Goal: Task Accomplishment & Management: Manage account settings

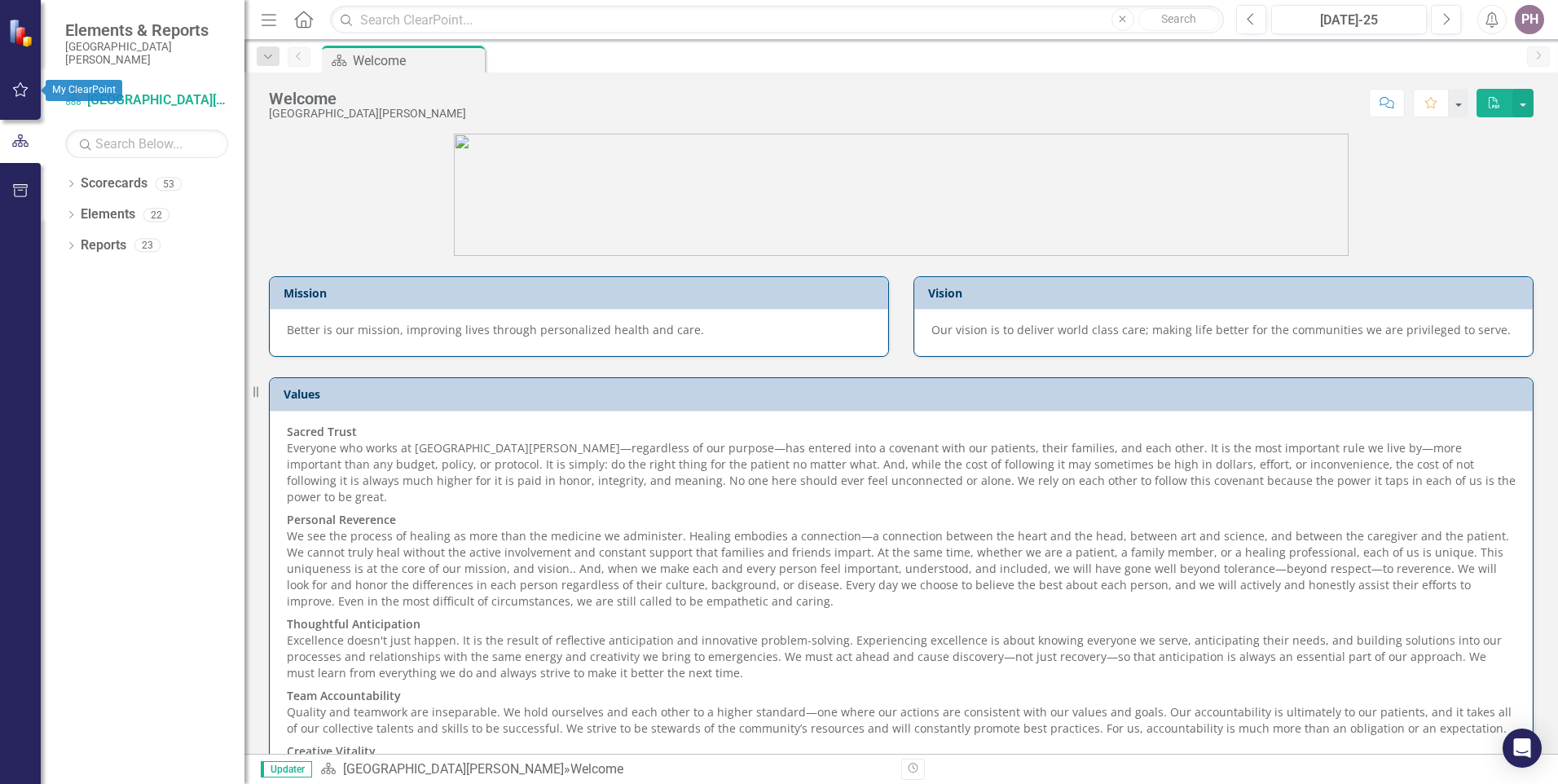
click at [23, 84] on icon "button" at bounding box center [20, 89] width 17 height 13
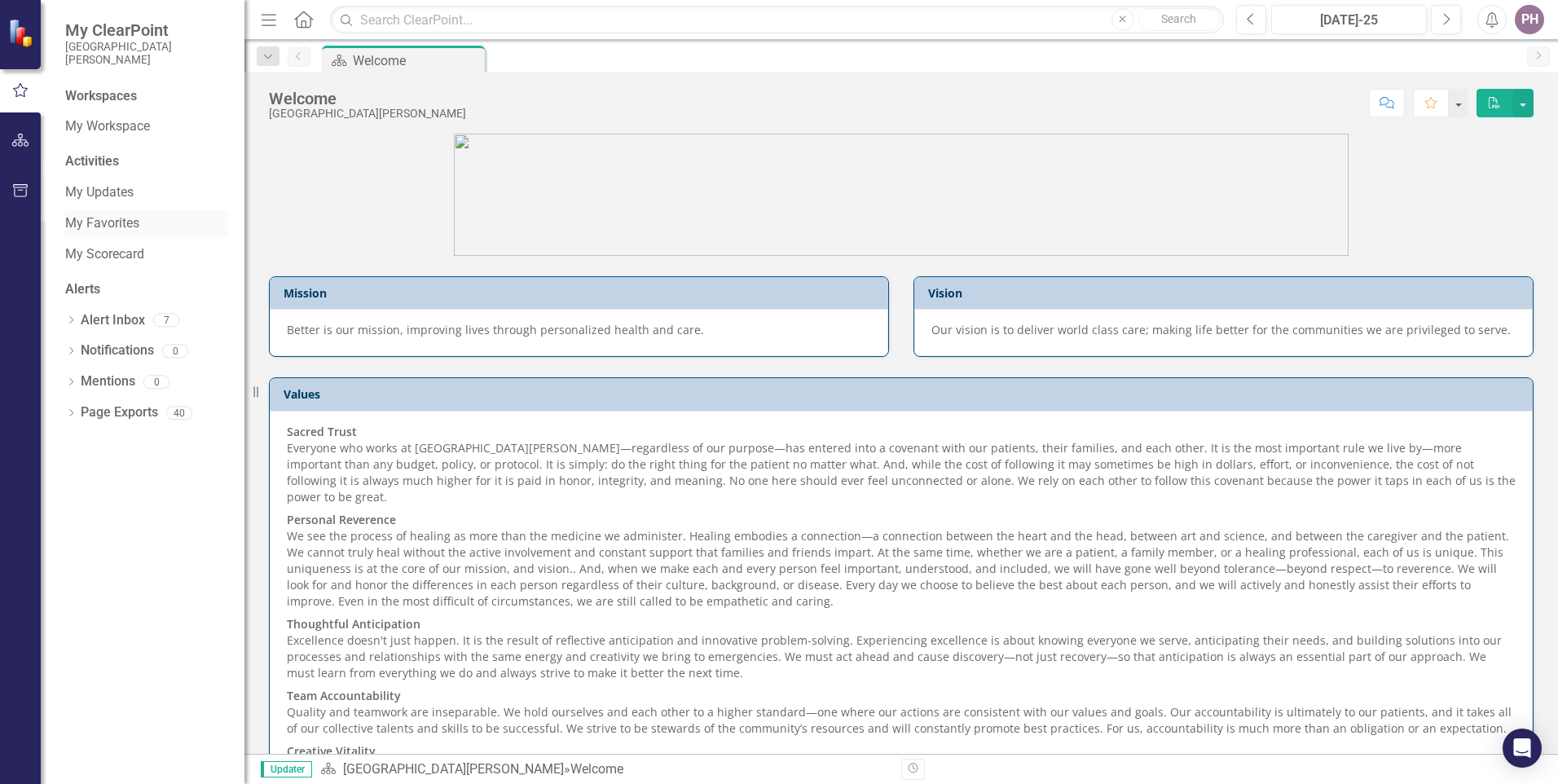
click at [108, 217] on link "My Favorites" at bounding box center [146, 223] width 163 height 19
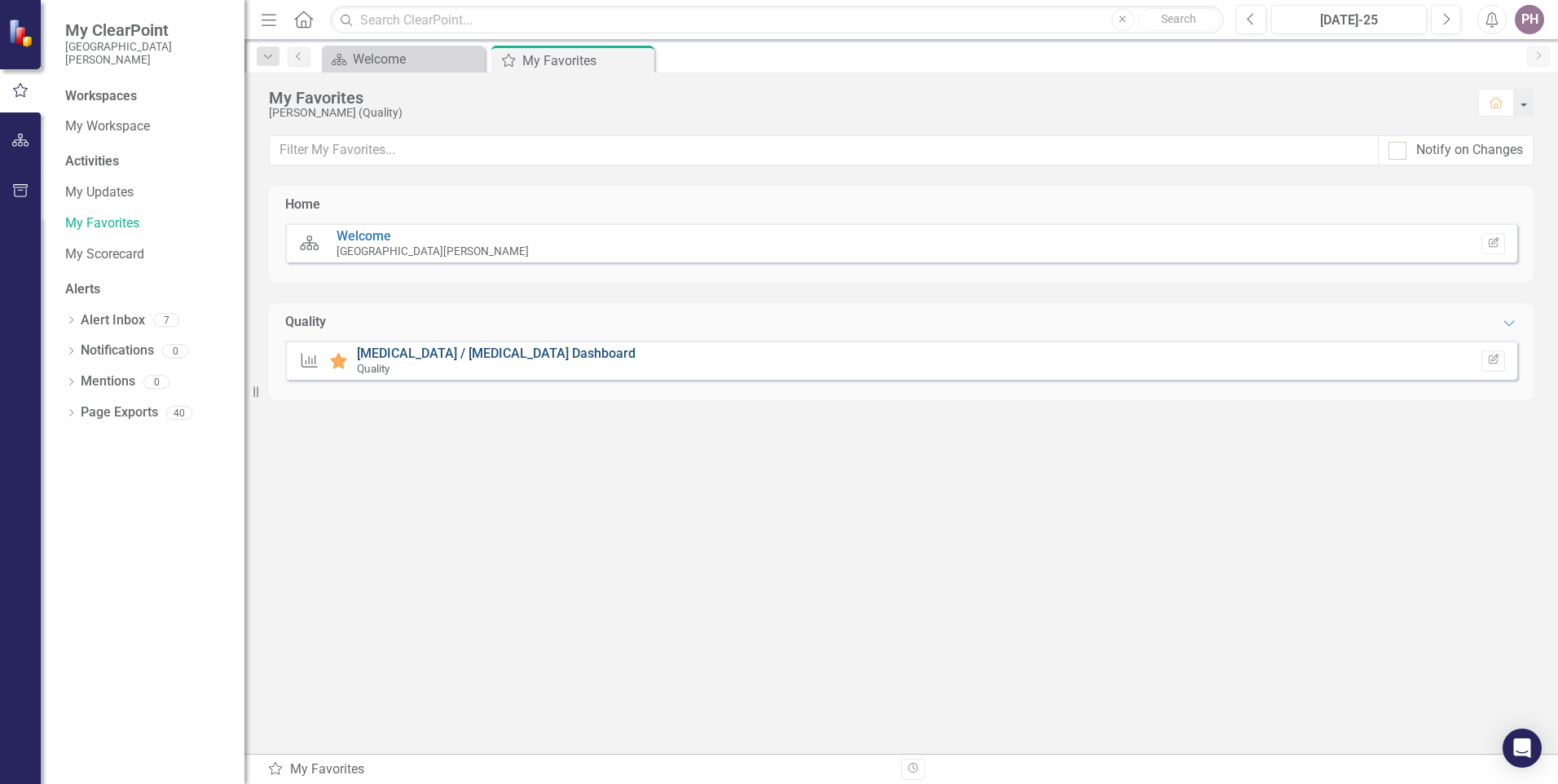
click at [396, 352] on link "[MEDICAL_DATA] / [MEDICAL_DATA] Dashboard" at bounding box center [496, 352] width 279 height 15
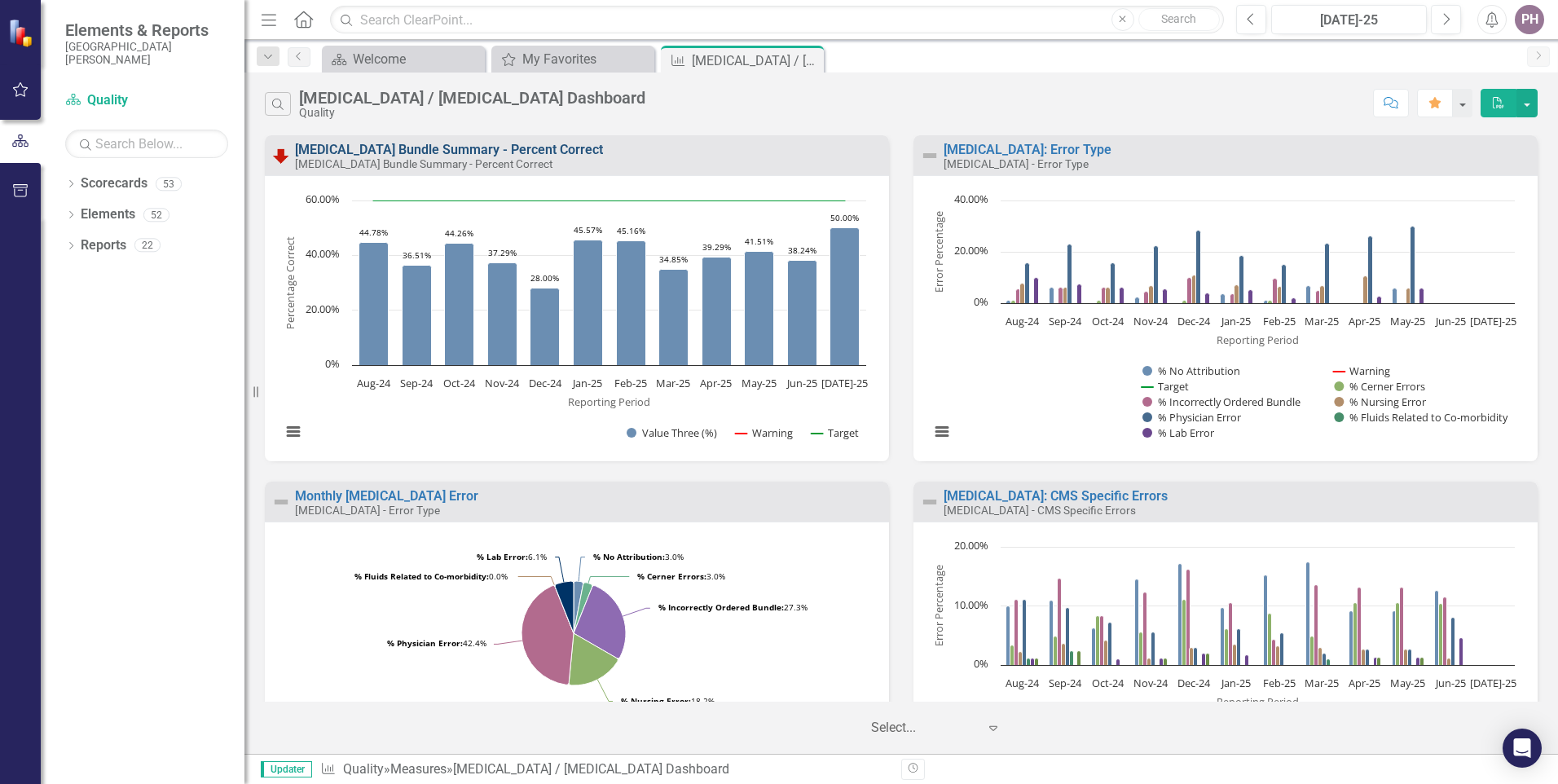
click at [482, 146] on link "[MEDICAL_DATA] Bundle Summary - Percent Correct" at bounding box center [449, 149] width 308 height 15
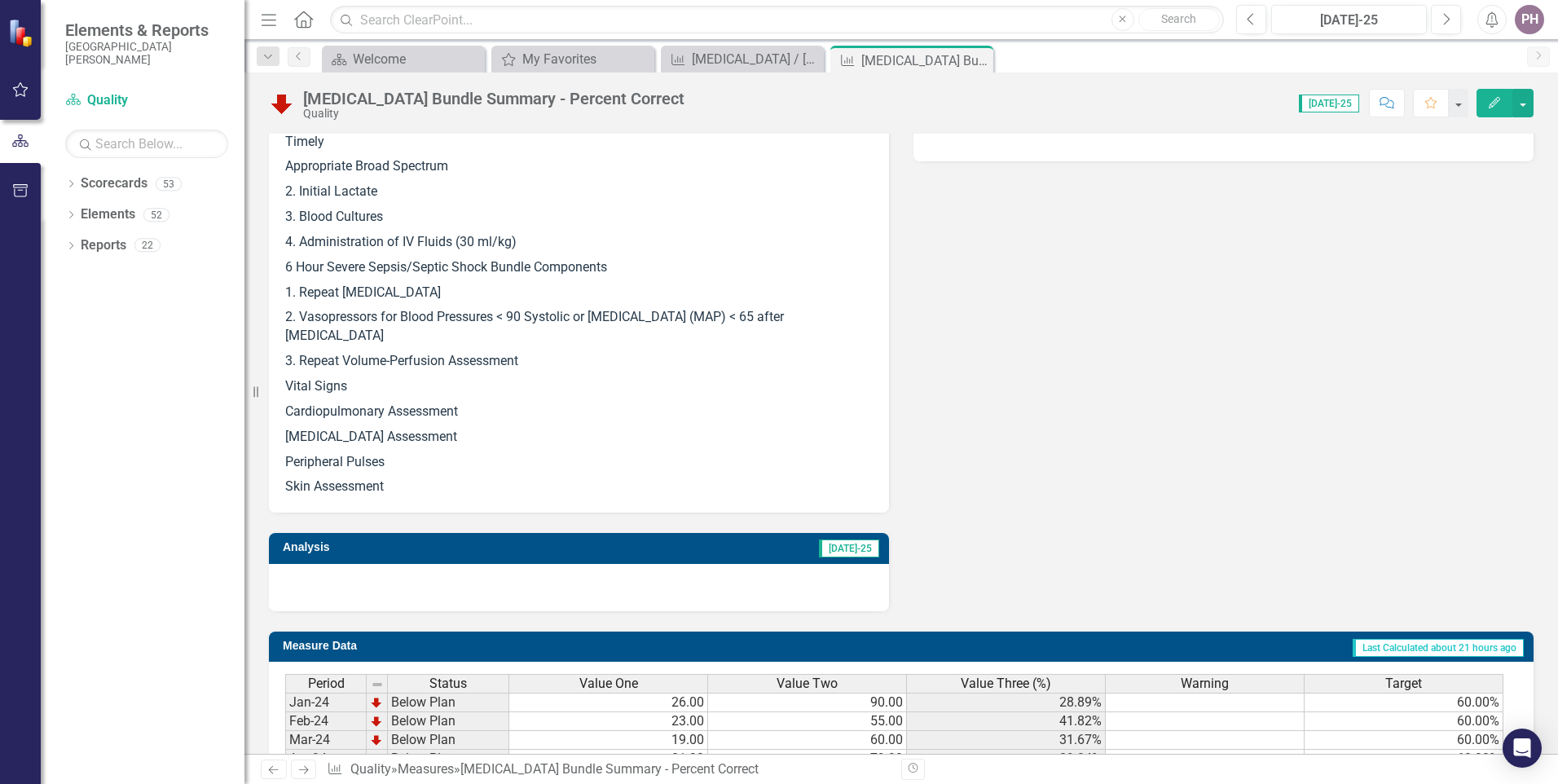
scroll to position [1000, 0]
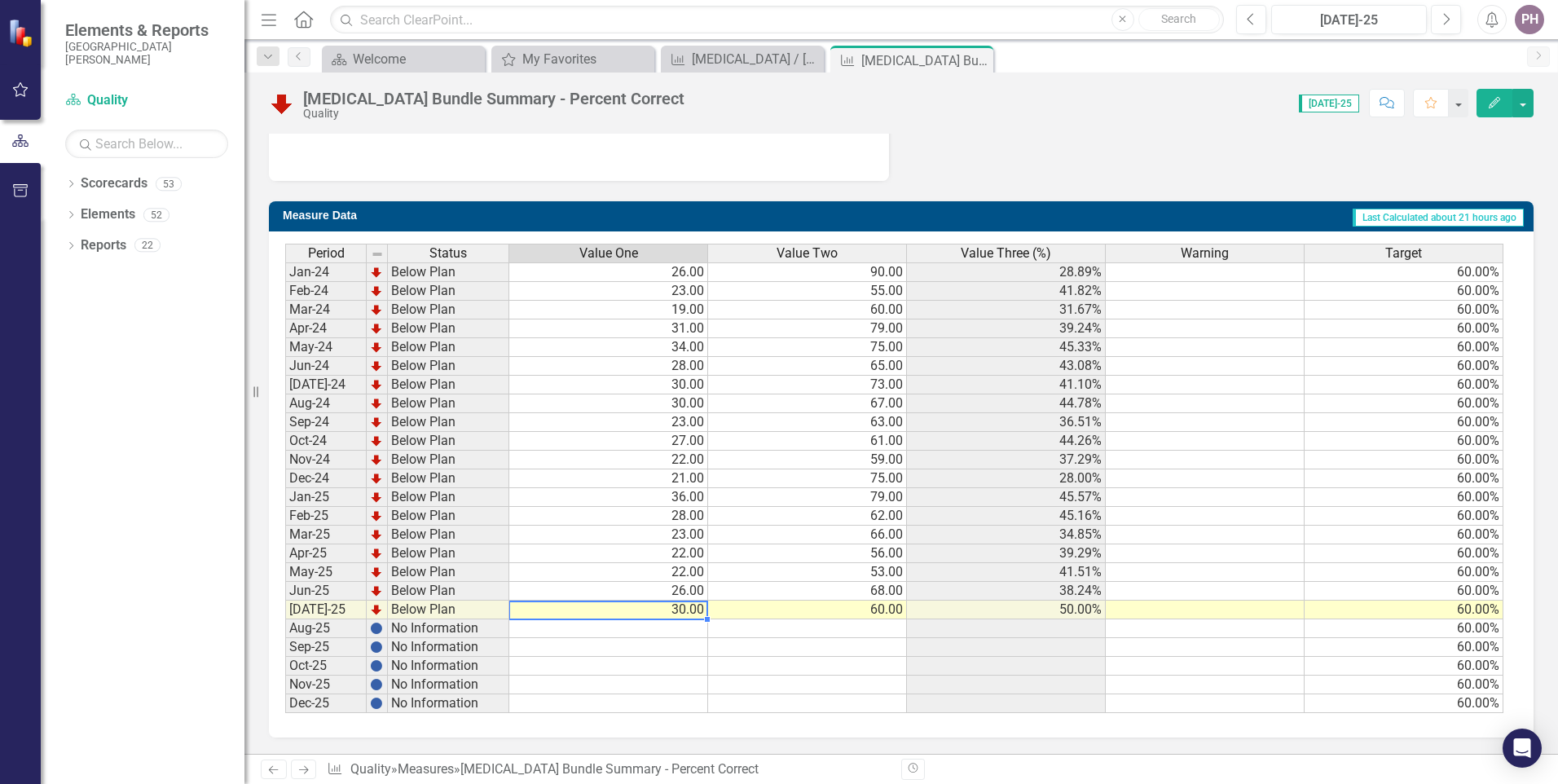
drag, startPoint x: 701, startPoint y: 612, endPoint x: 664, endPoint y: 611, distance: 37.0
click at [664, 611] on td "30.00" at bounding box center [608, 610] width 199 height 19
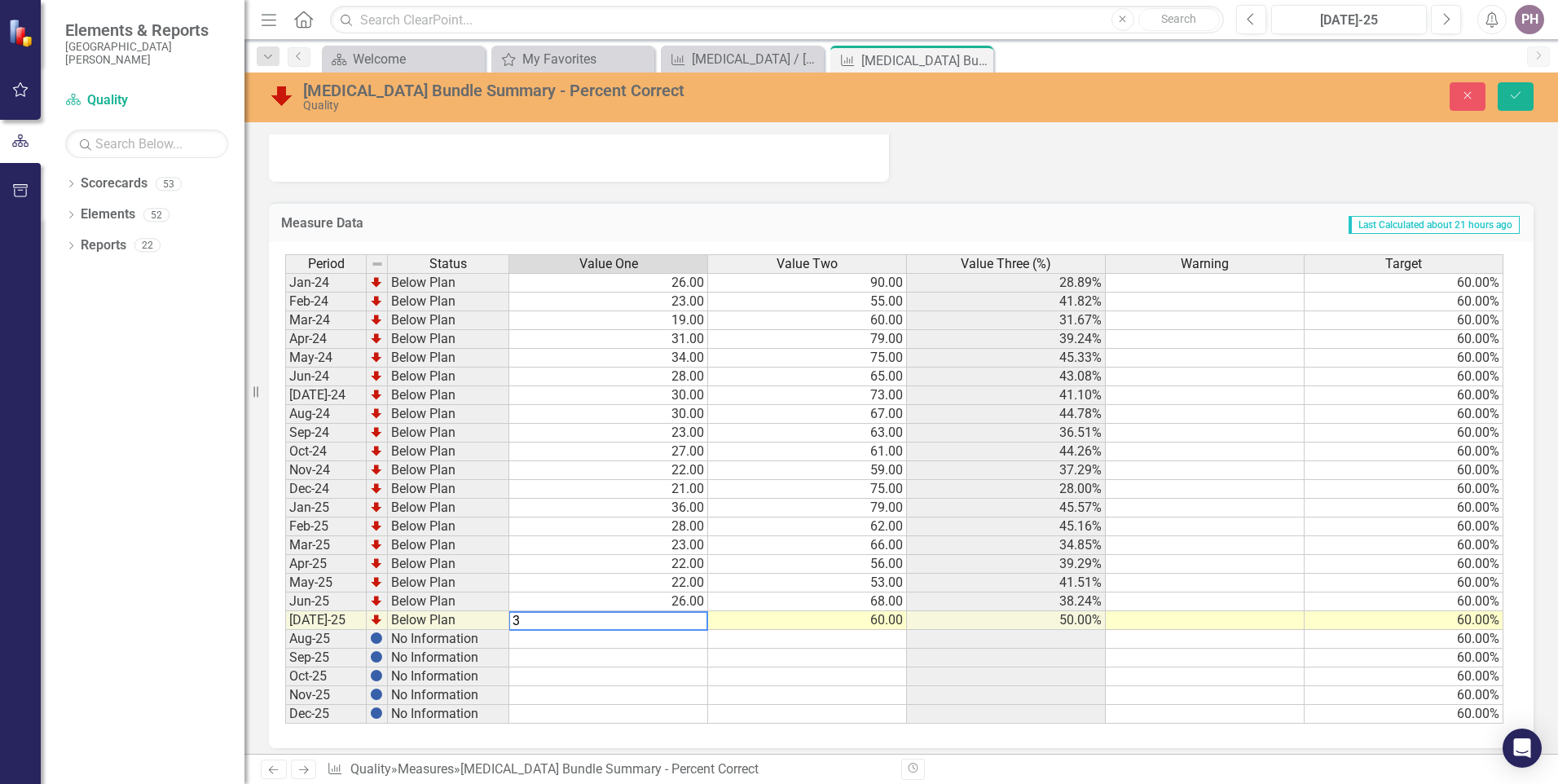
type textarea "30"
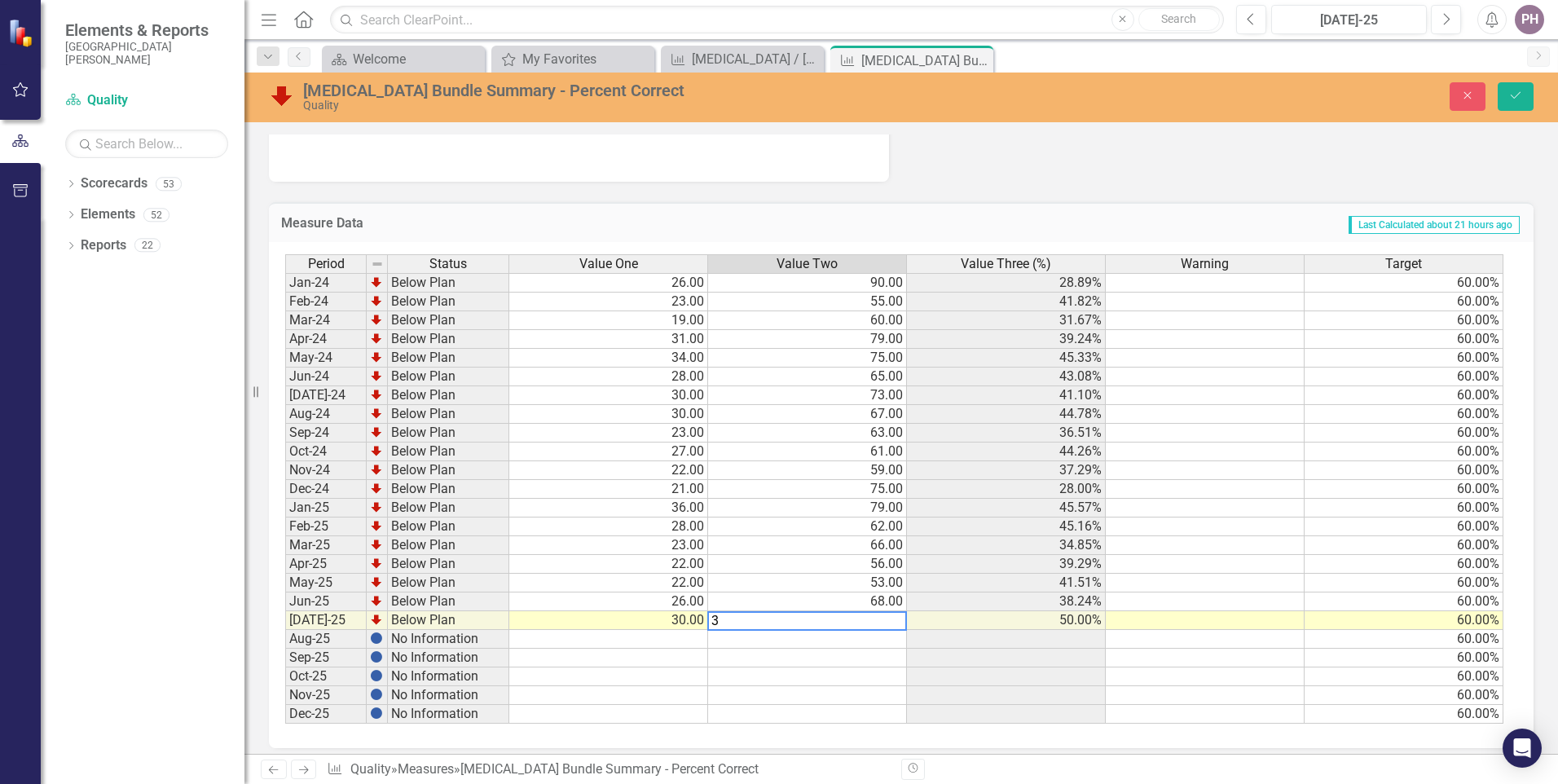
type textarea "38"
click at [856, 621] on td "38.00" at bounding box center [807, 620] width 199 height 19
type textarea "38"
click at [859, 621] on td "38.00" at bounding box center [807, 620] width 199 height 19
type textarea "68"
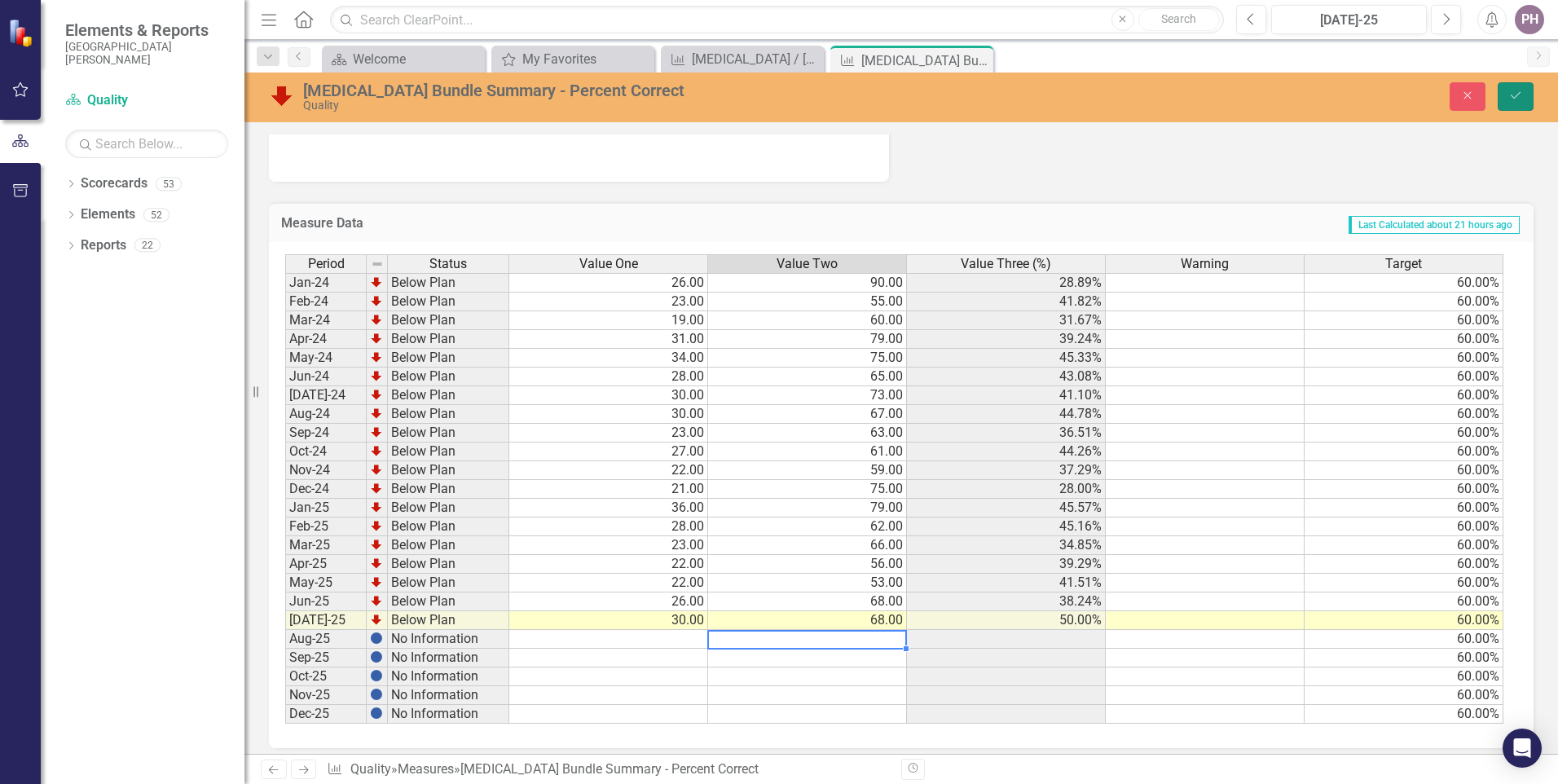
click at [1507, 101] on button "Save" at bounding box center [1515, 96] width 35 height 28
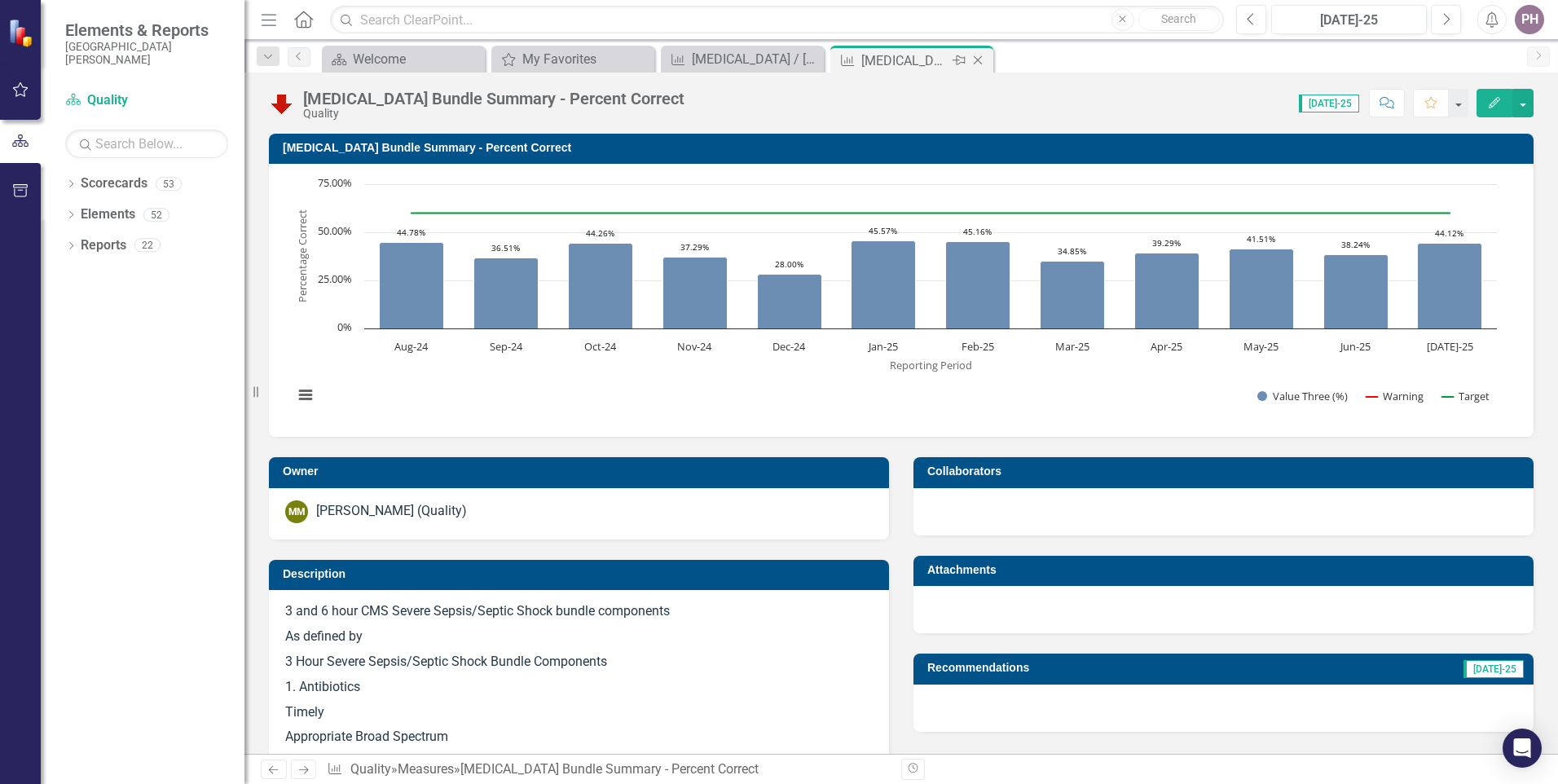
click at [974, 62] on icon "Close" at bounding box center [978, 60] width 16 height 13
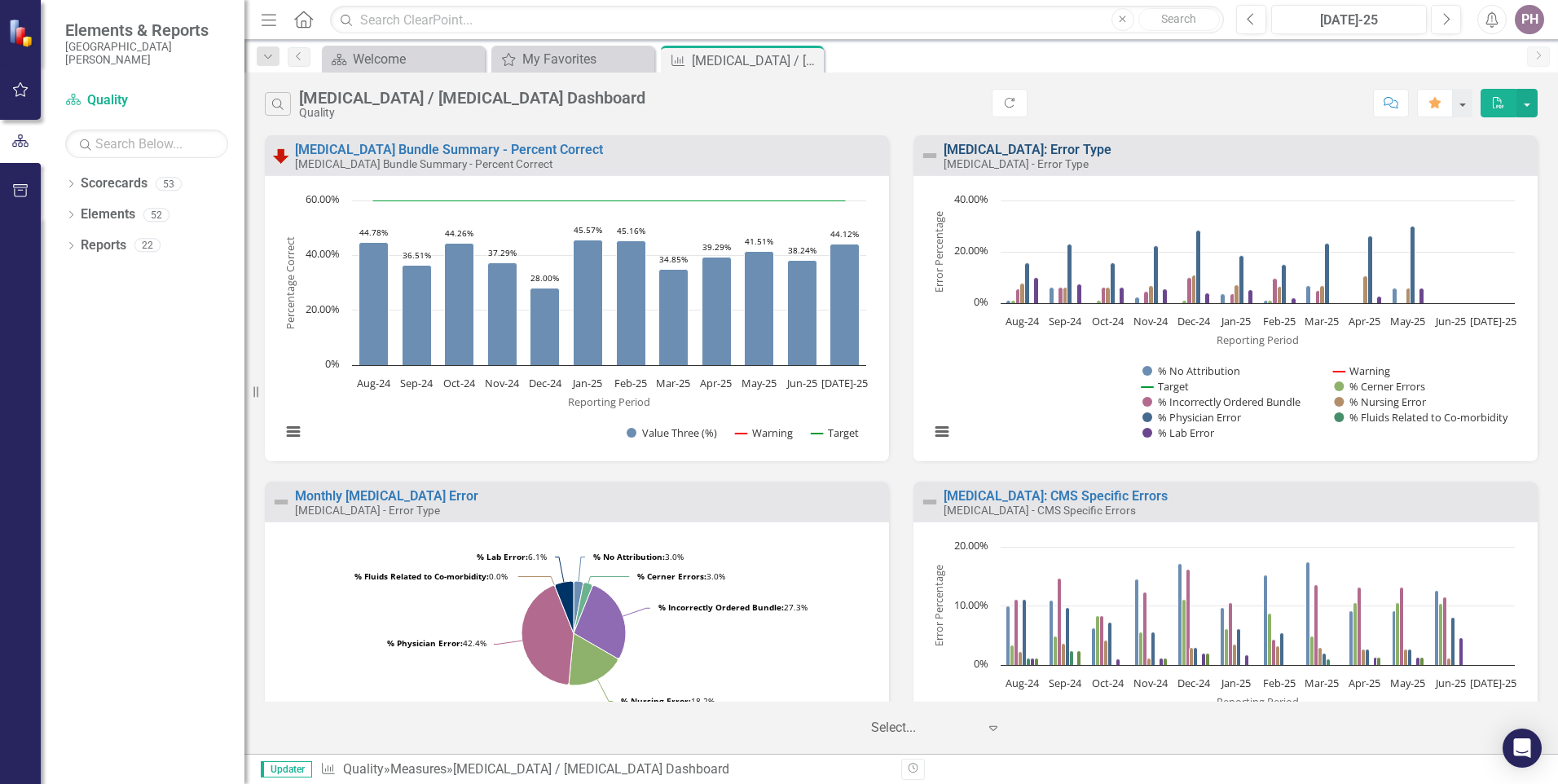
click at [1019, 149] on link "[MEDICAL_DATA]: Error Type" at bounding box center [1027, 149] width 168 height 15
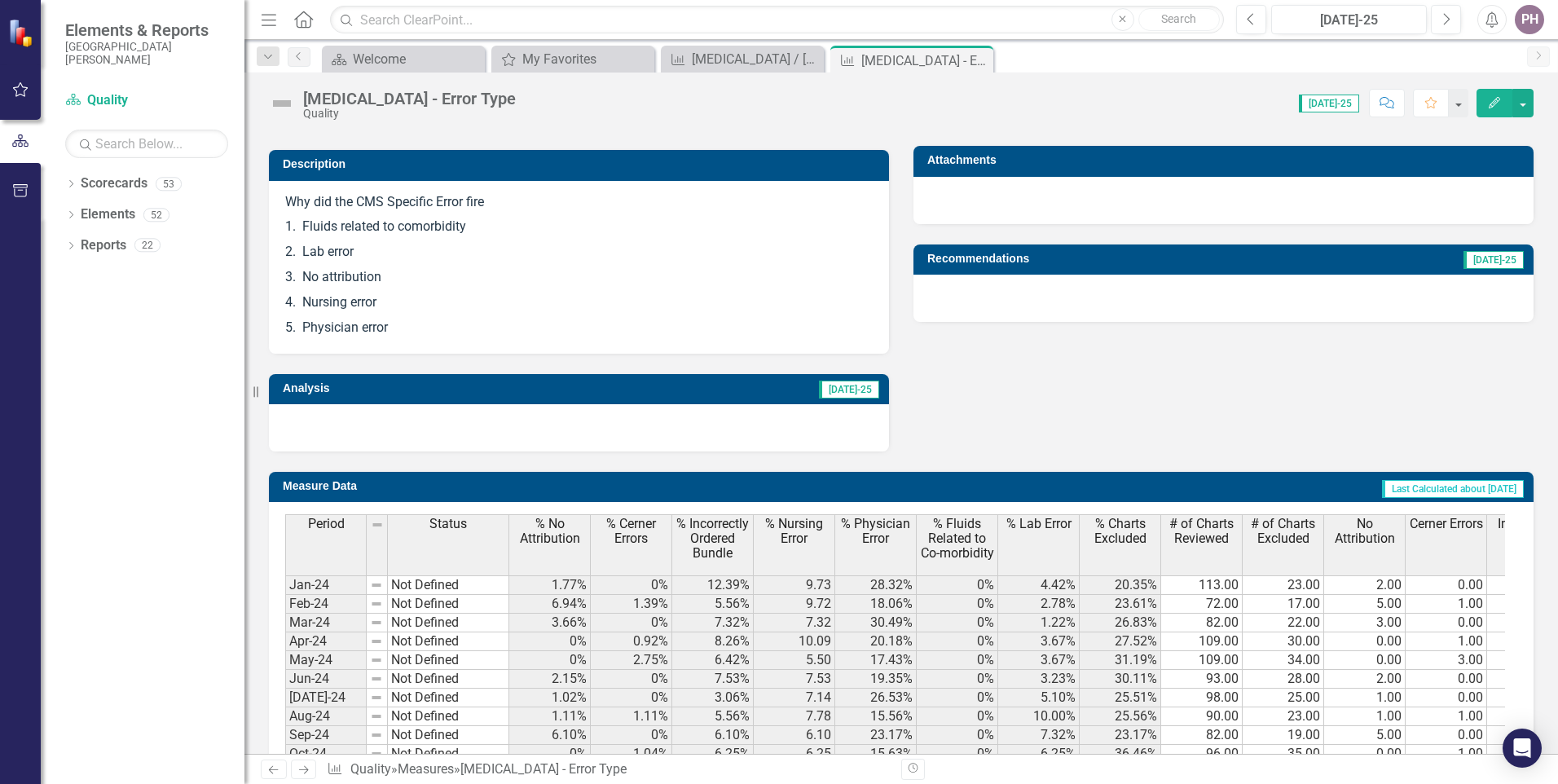
scroll to position [896, 0]
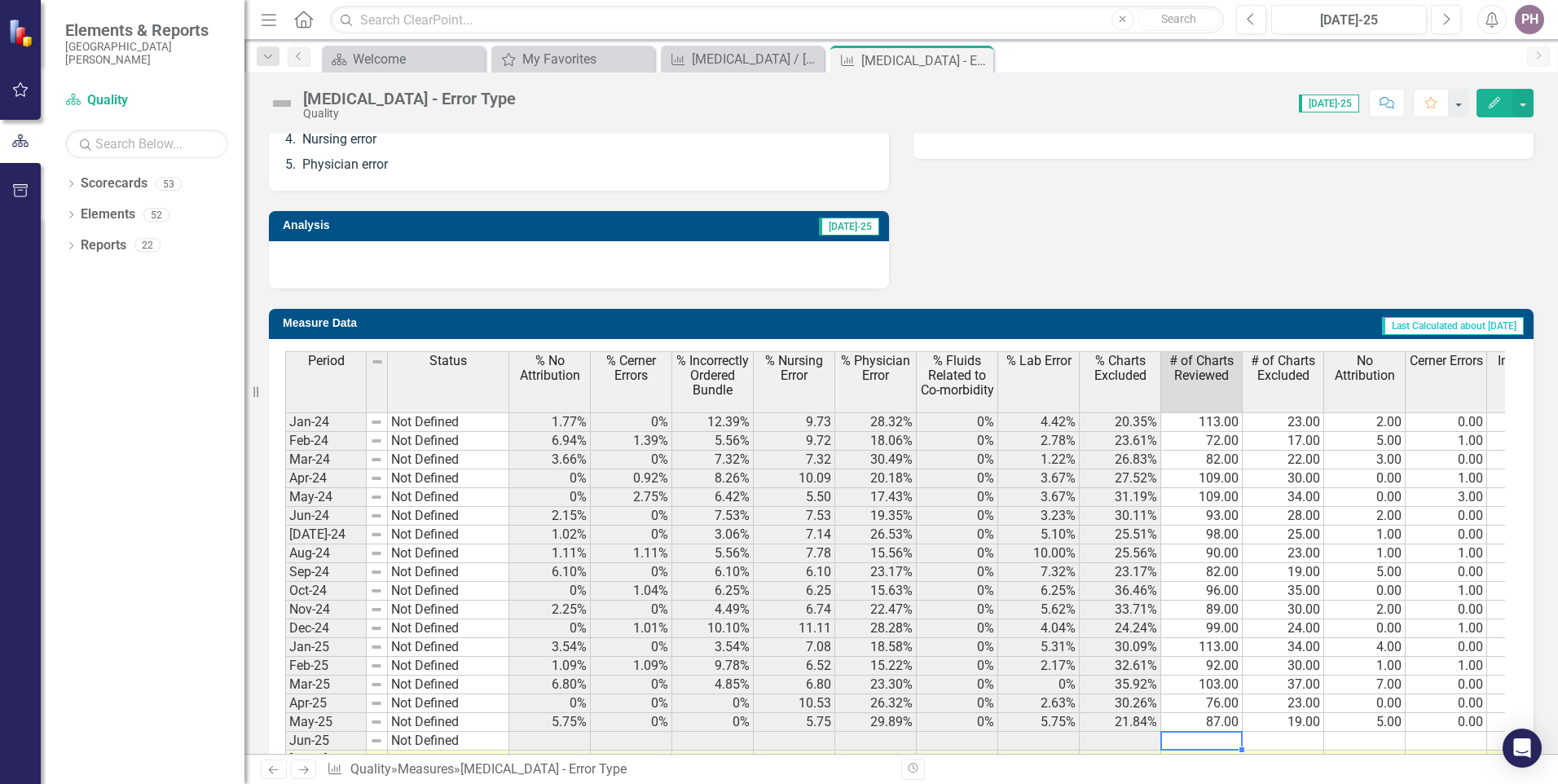
click at [1210, 739] on td at bounding box center [1203, 740] width 82 height 19
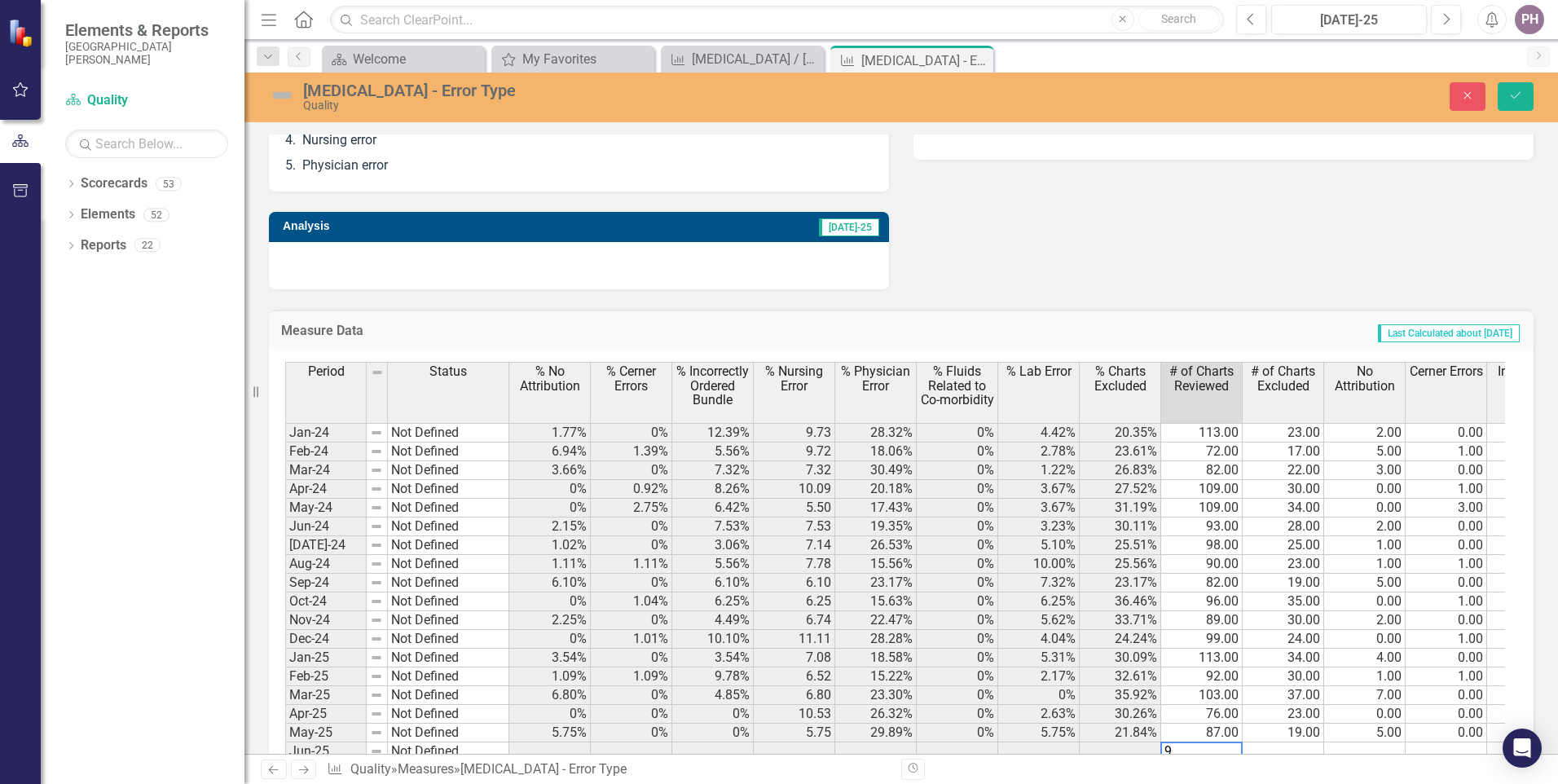
type textarea "95"
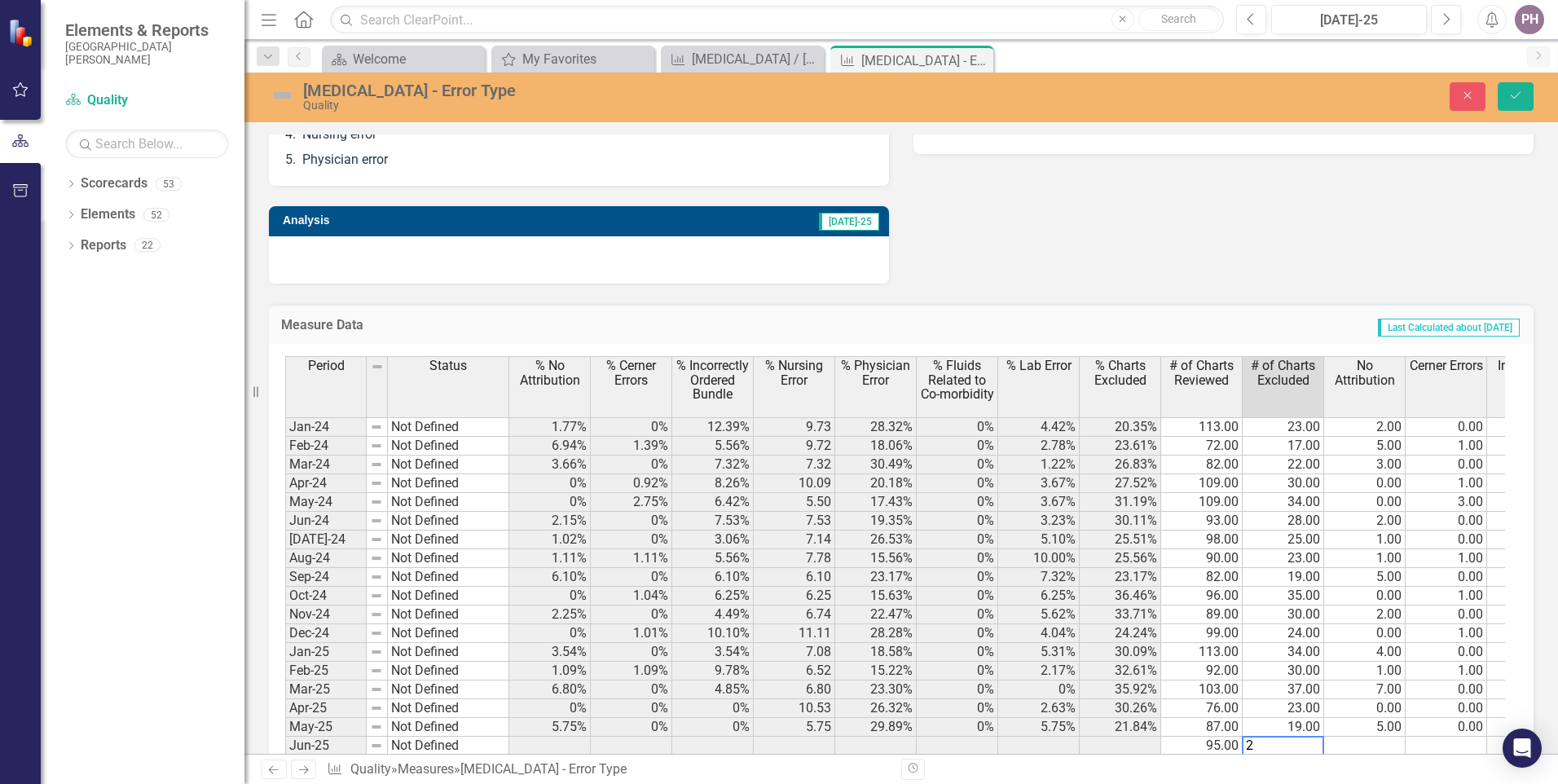
type textarea "27"
type textarea "3"
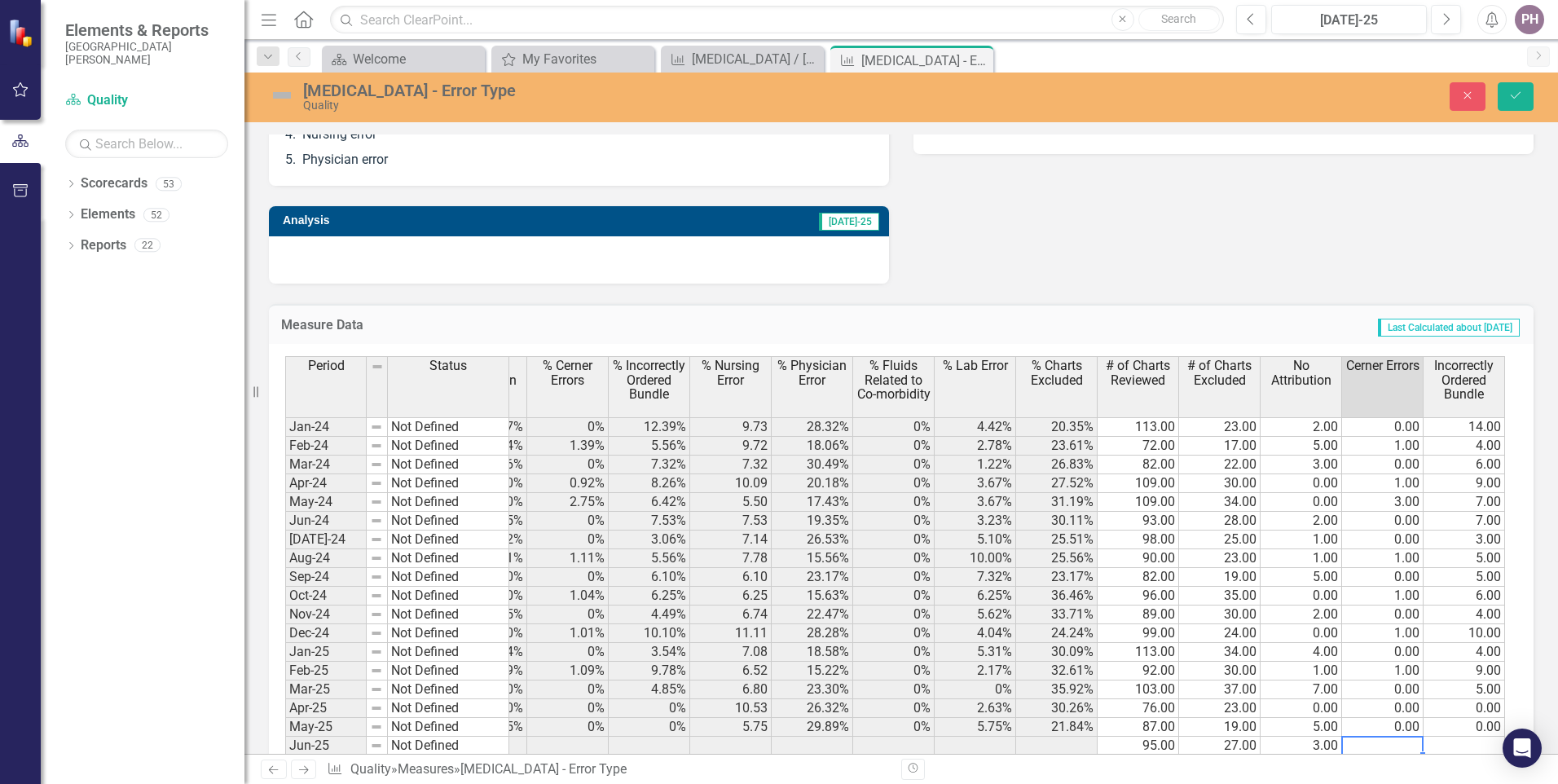
type textarea "0"
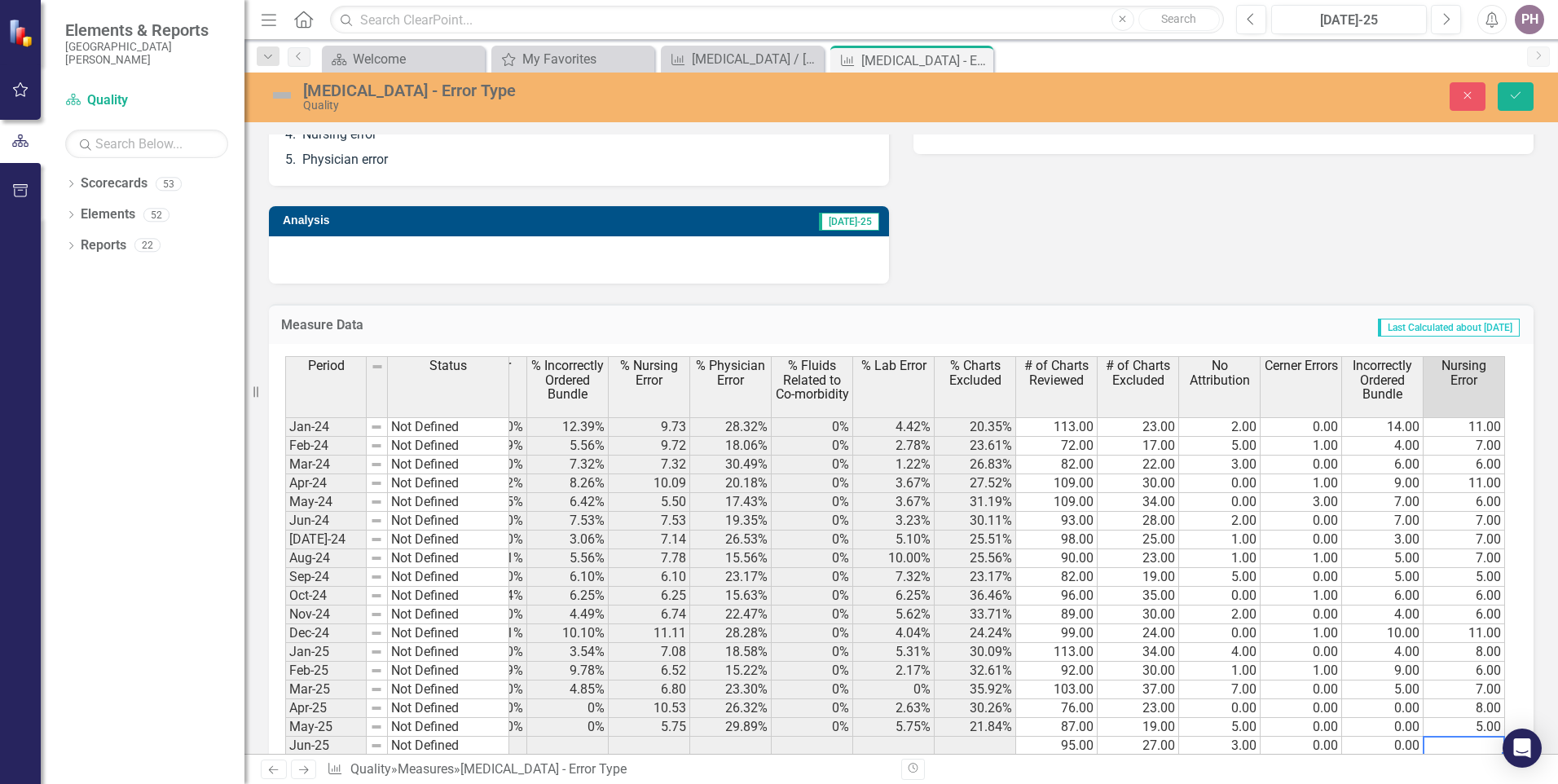
type textarea "9"
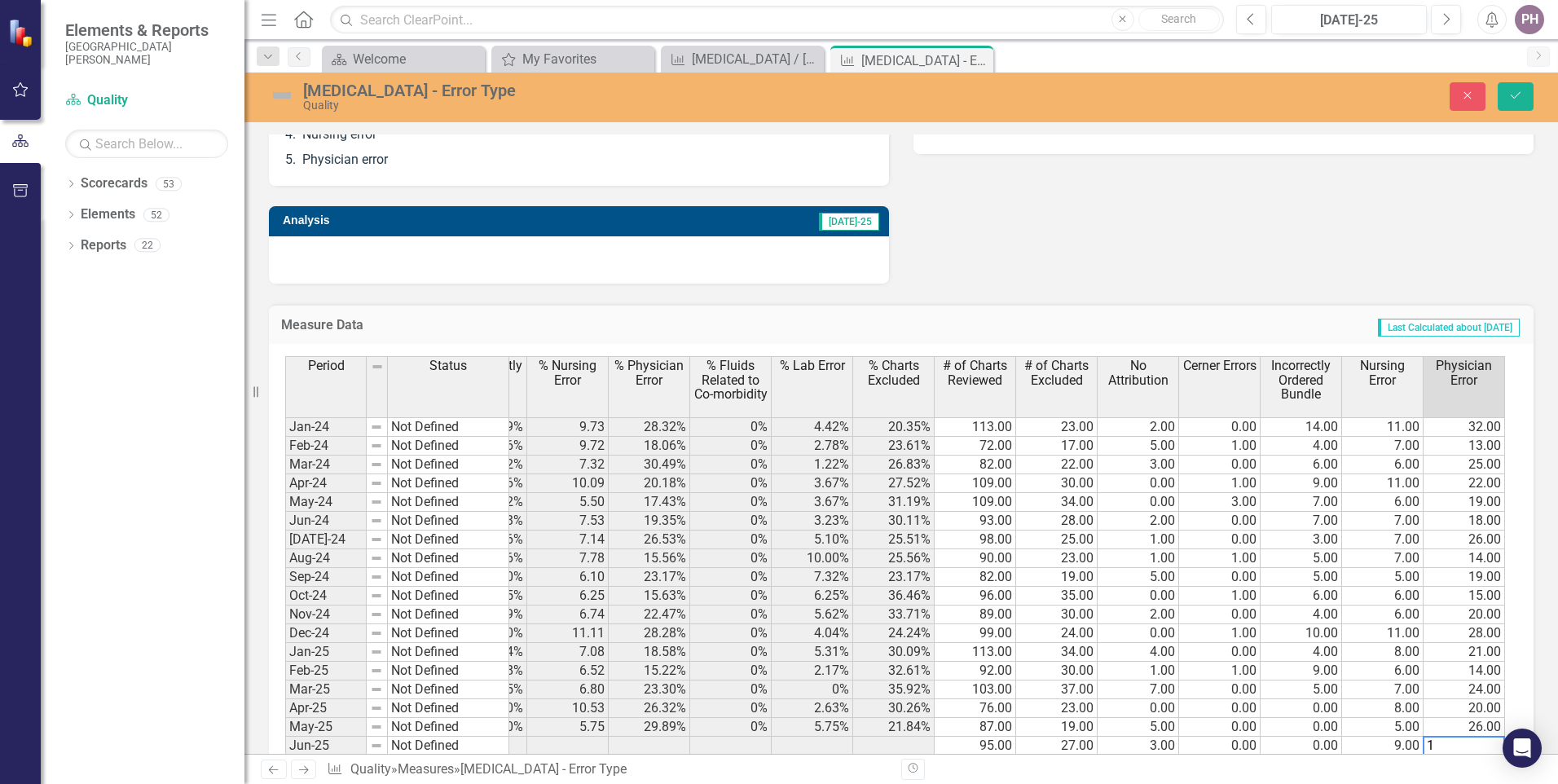
type textarea "17"
